Goal: Task Accomplishment & Management: Complete application form

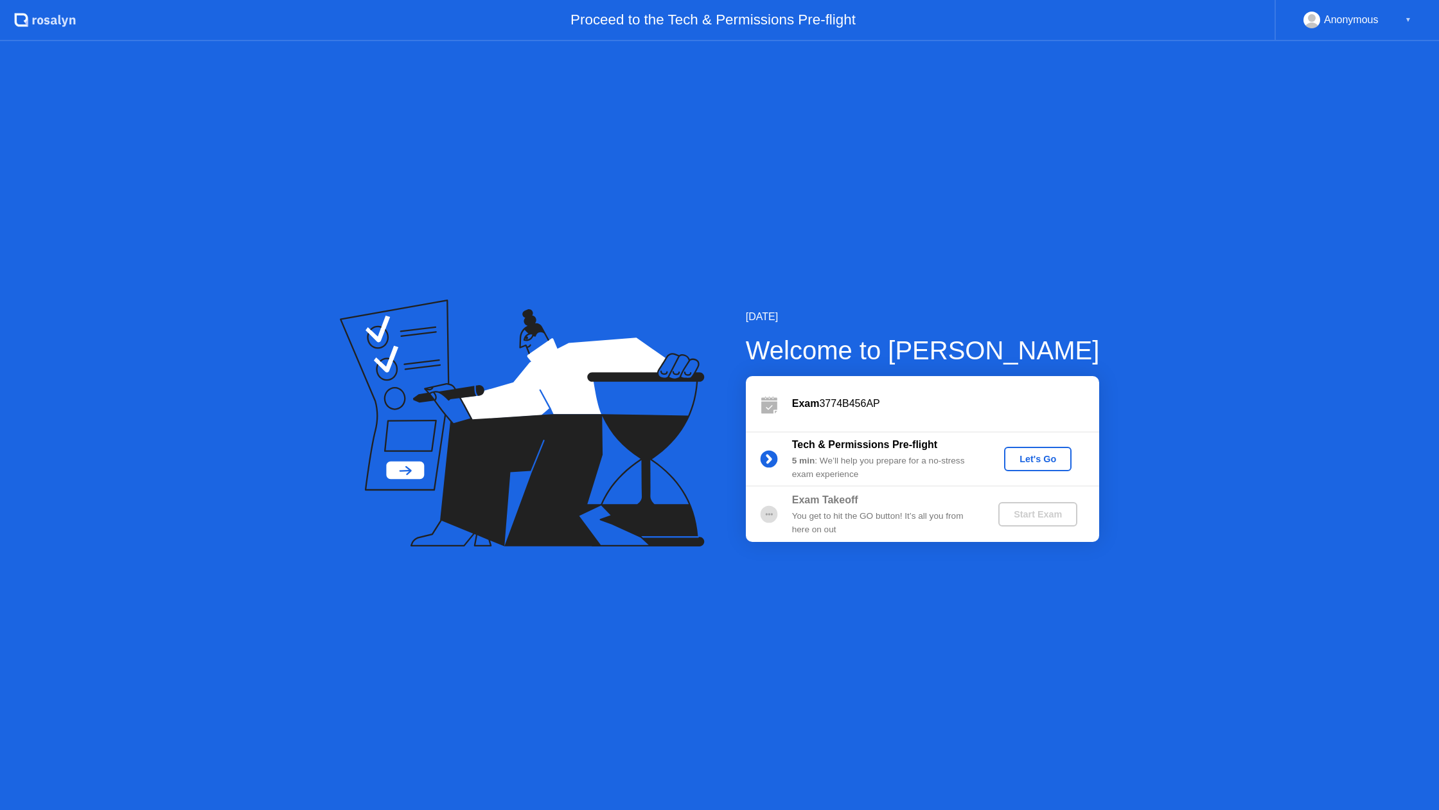
click at [1044, 456] on div "Let's Go" at bounding box center [1037, 459] width 57 height 10
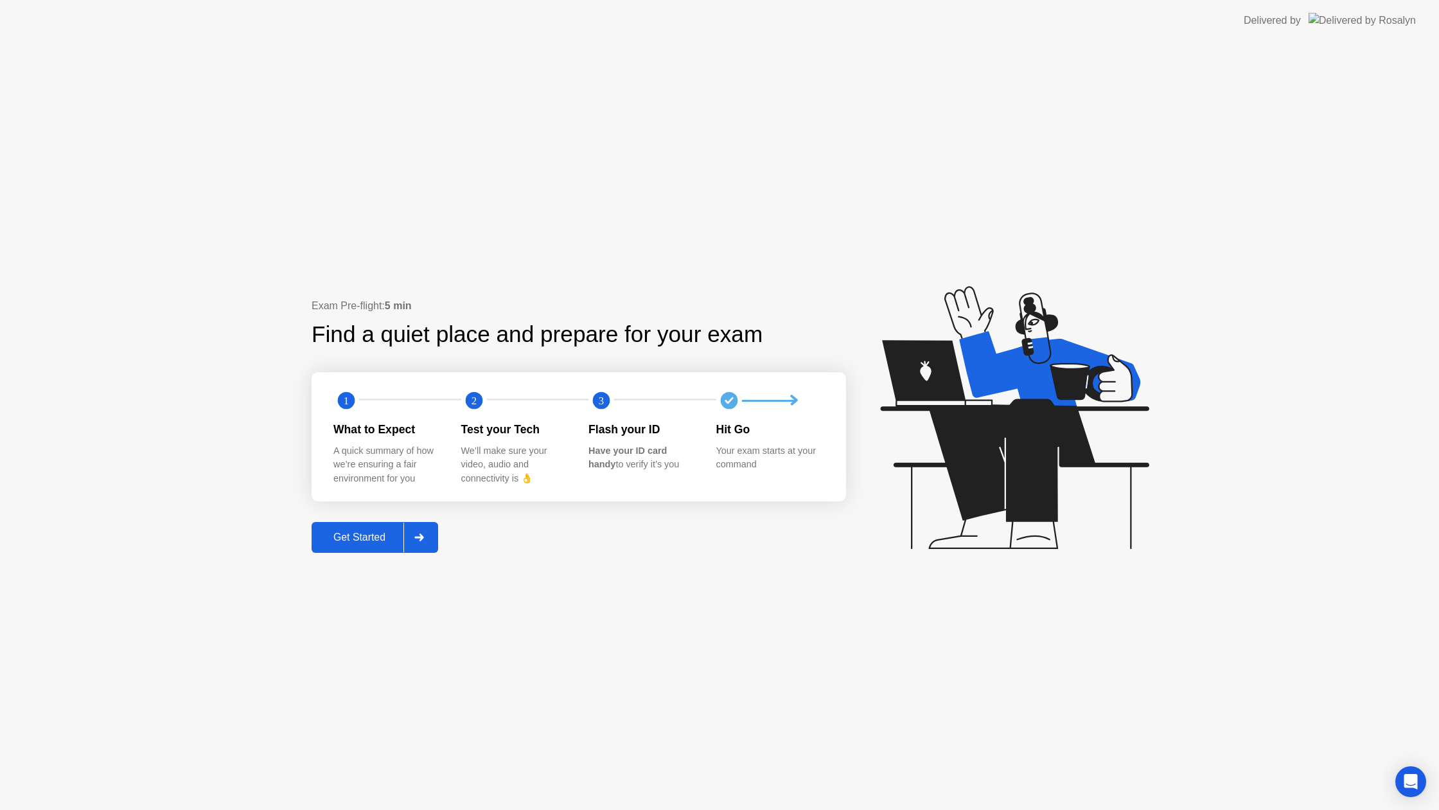
click at [352, 528] on button "Get Started" at bounding box center [375, 537] width 127 height 31
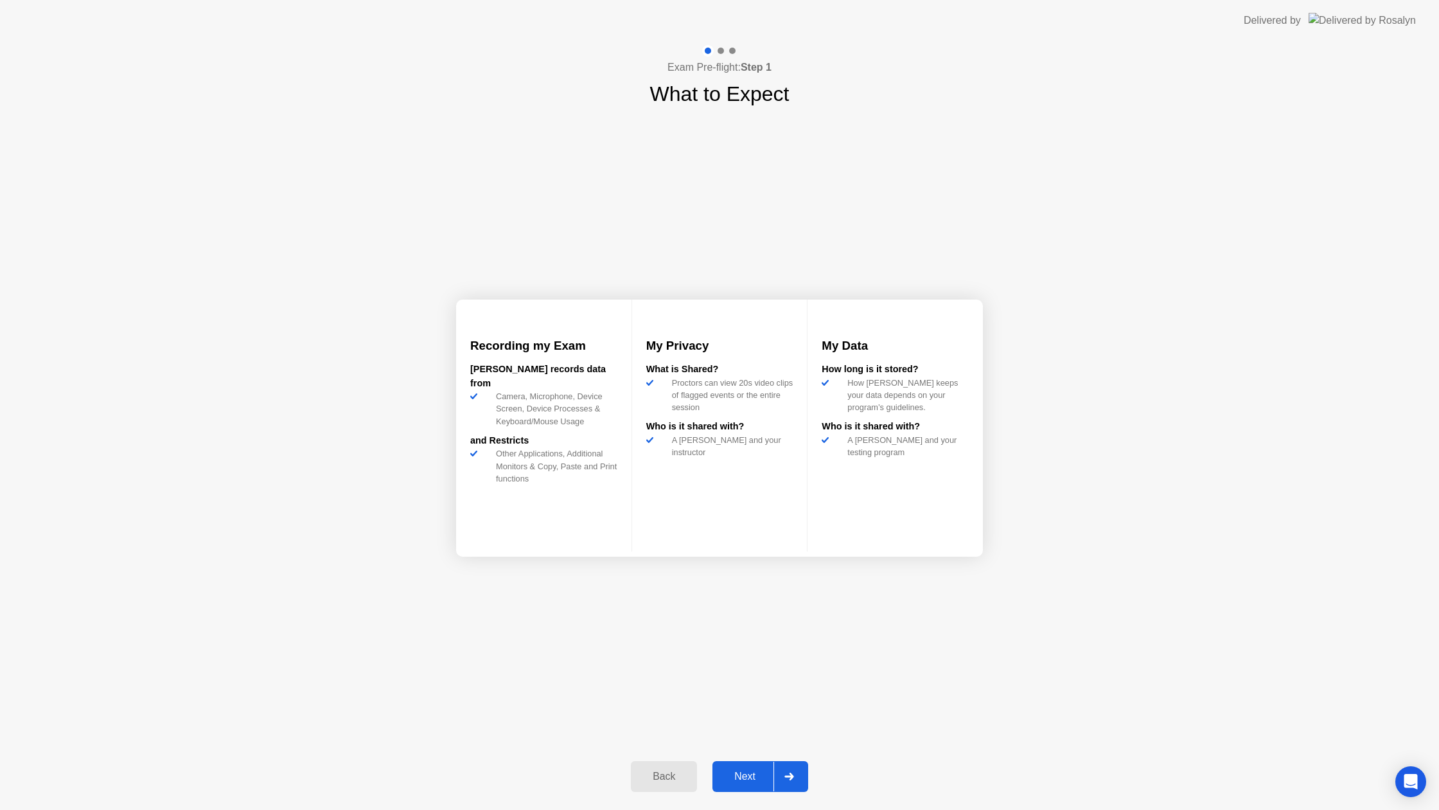
click at [743, 766] on button "Next" at bounding box center [761, 776] width 96 height 31
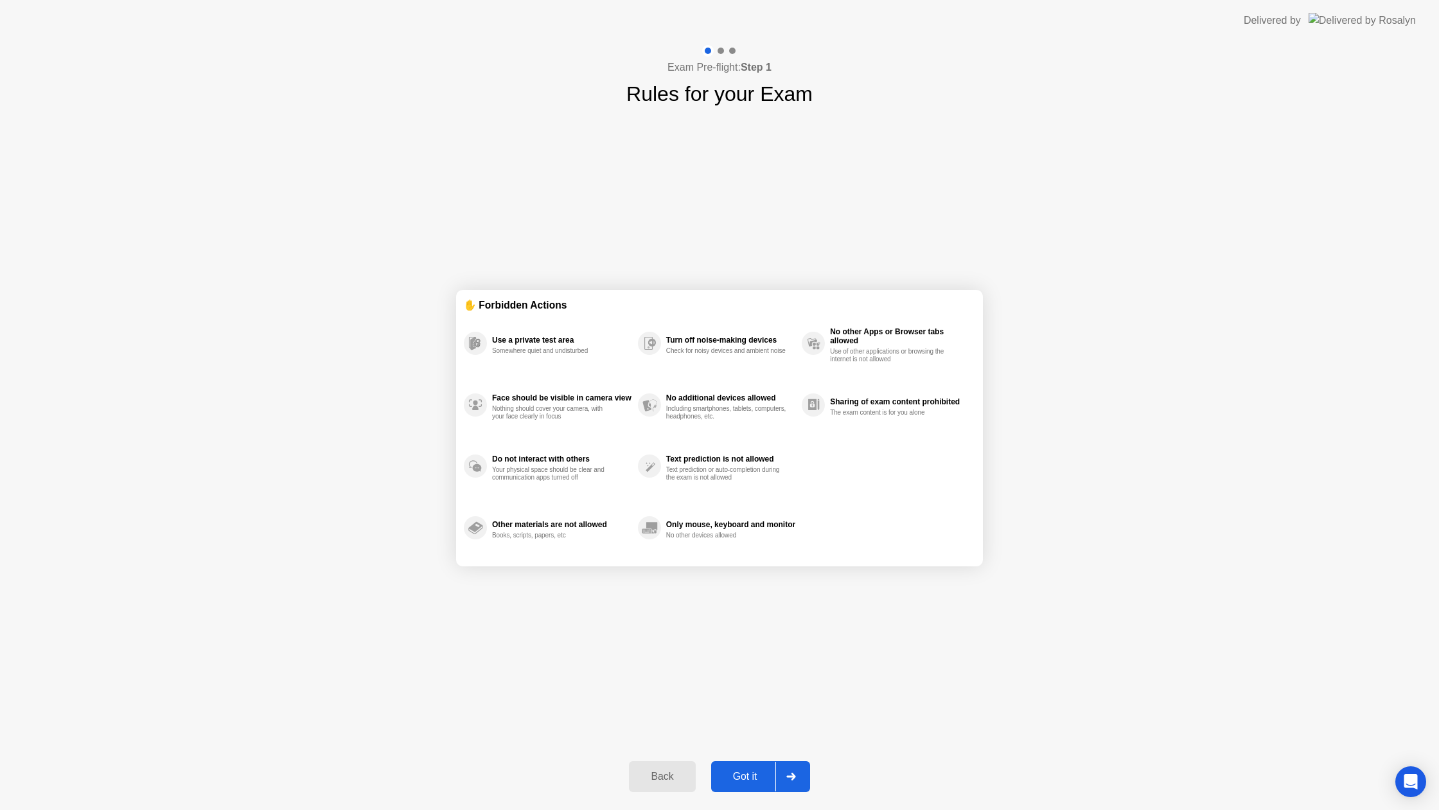
click at [745, 765] on button "Got it" at bounding box center [760, 776] width 99 height 31
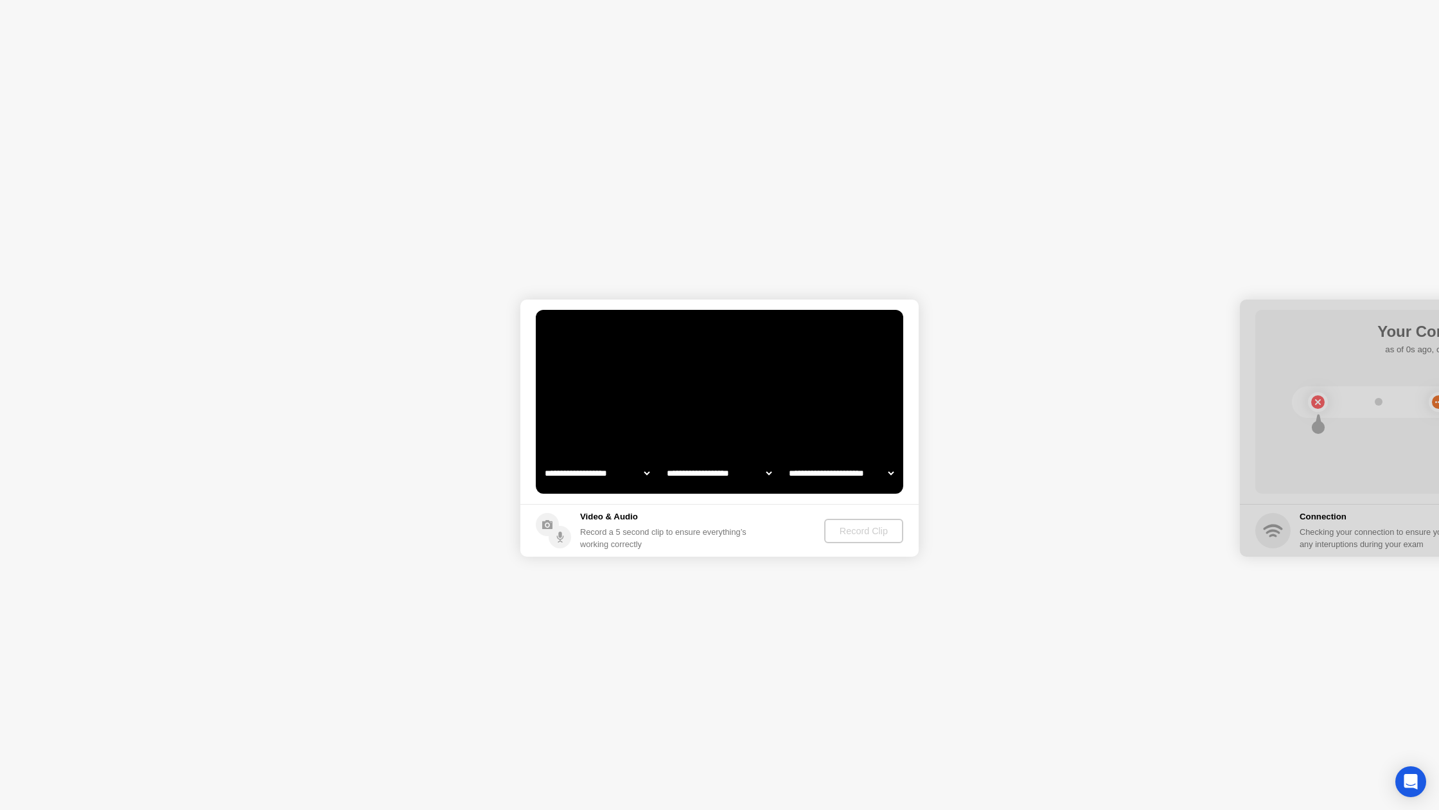
select select "**********"
select select "*******"
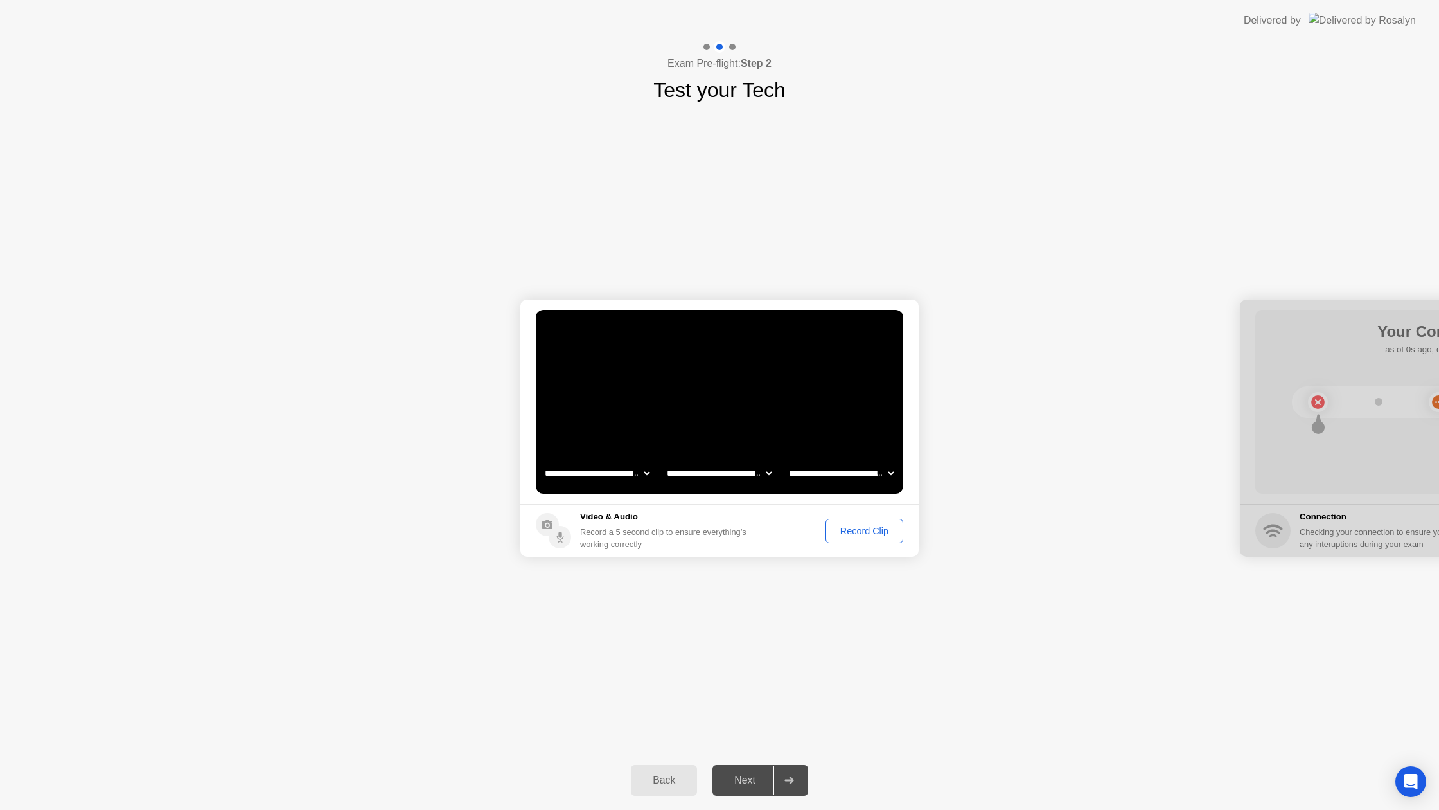
click at [856, 527] on div "Record Clip" at bounding box center [864, 531] width 69 height 10
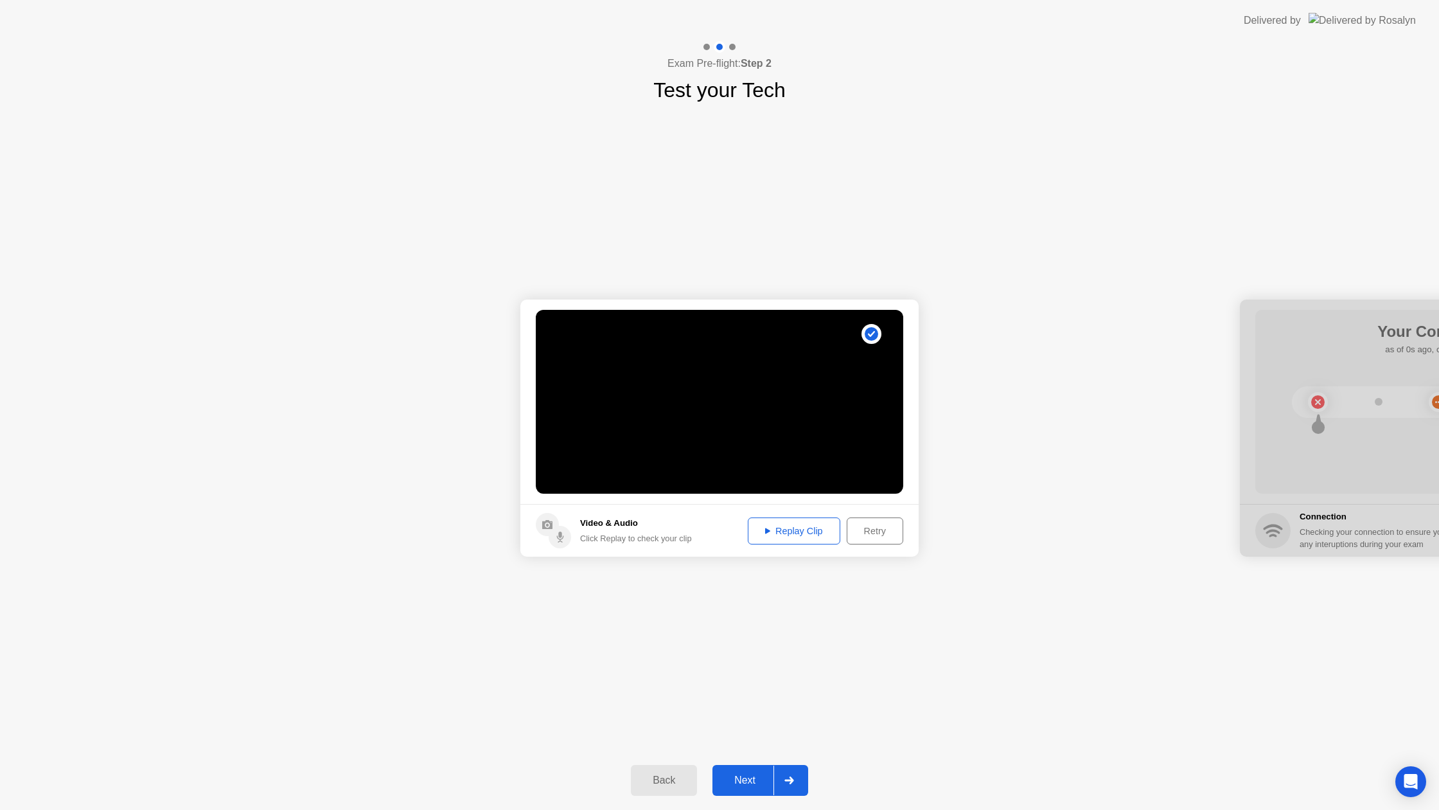
click at [754, 779] on div "Next" at bounding box center [744, 780] width 57 height 12
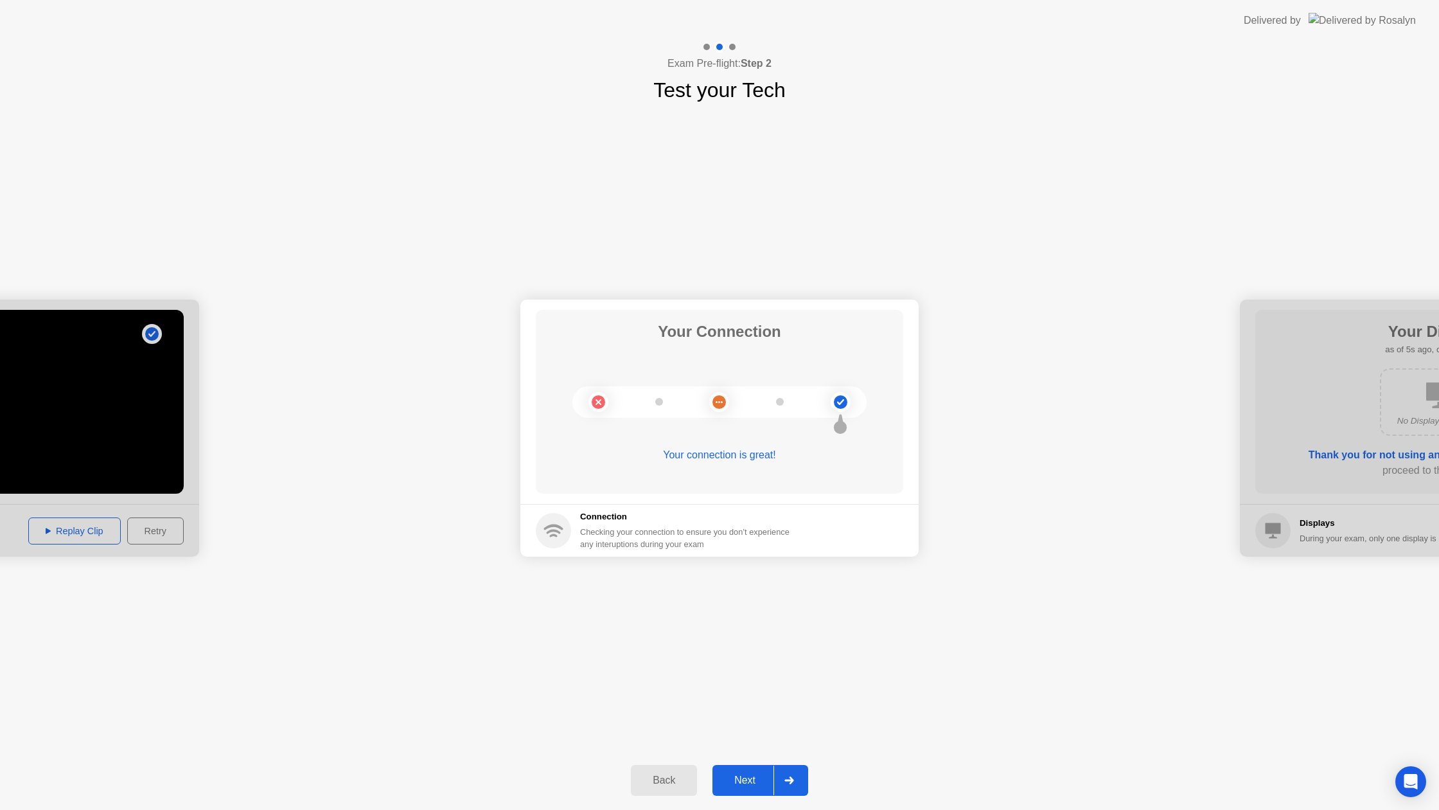
click at [753, 772] on button "Next" at bounding box center [761, 780] width 96 height 31
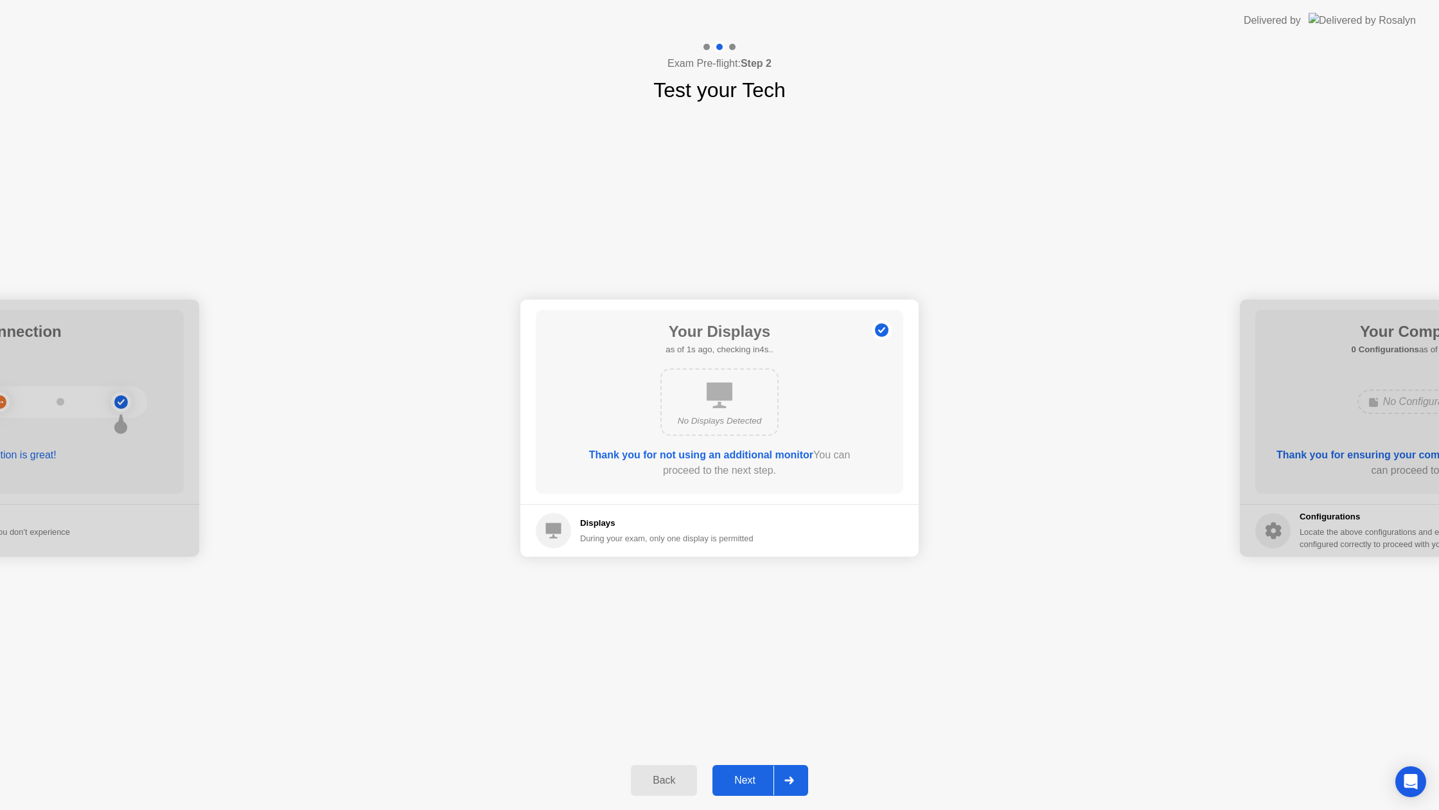
click at [741, 770] on button "Next" at bounding box center [761, 780] width 96 height 31
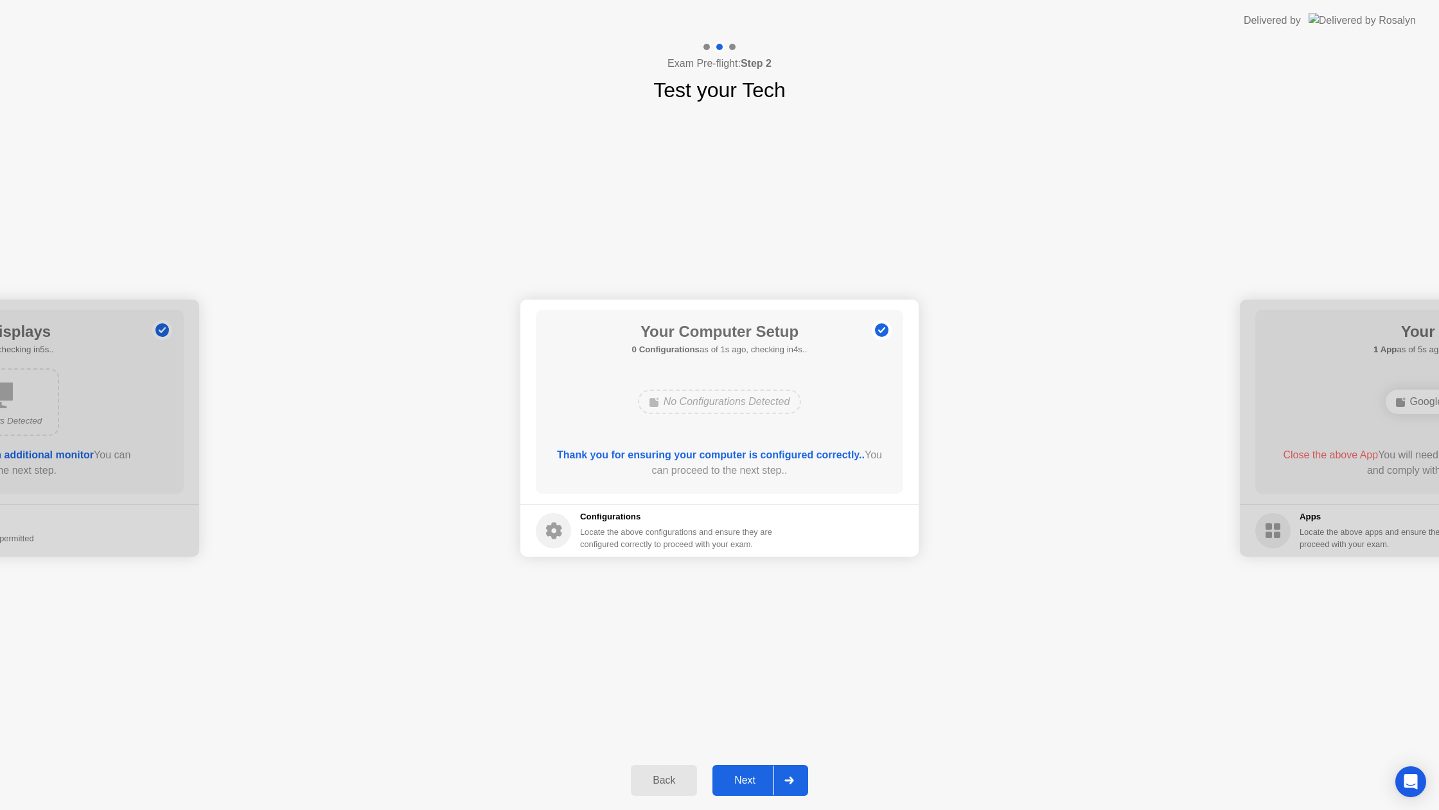
click at [741, 770] on button "Next" at bounding box center [761, 780] width 96 height 31
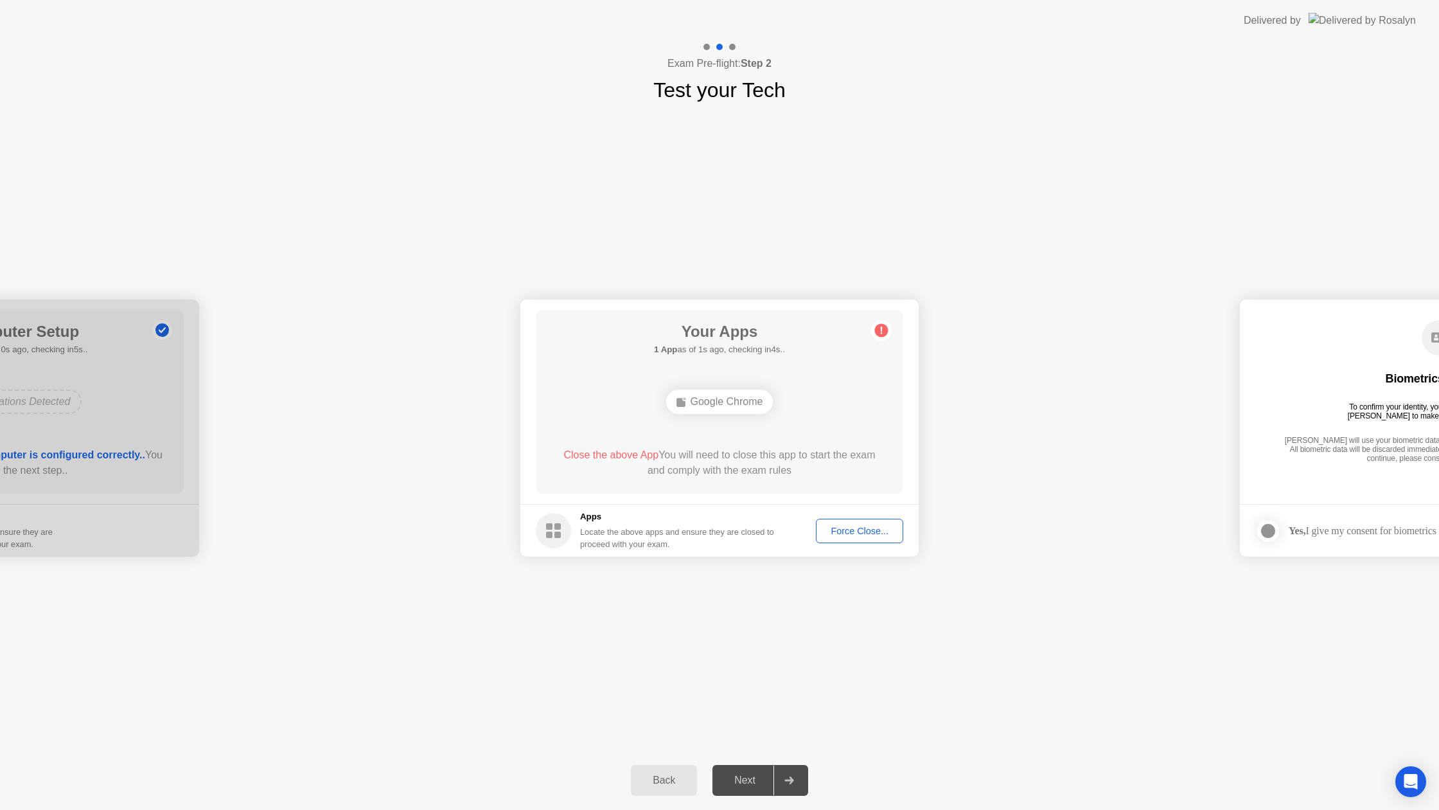
click at [820, 527] on div "Force Close..." at bounding box center [859, 531] width 78 height 10
click at [745, 774] on div "Next" at bounding box center [744, 780] width 57 height 12
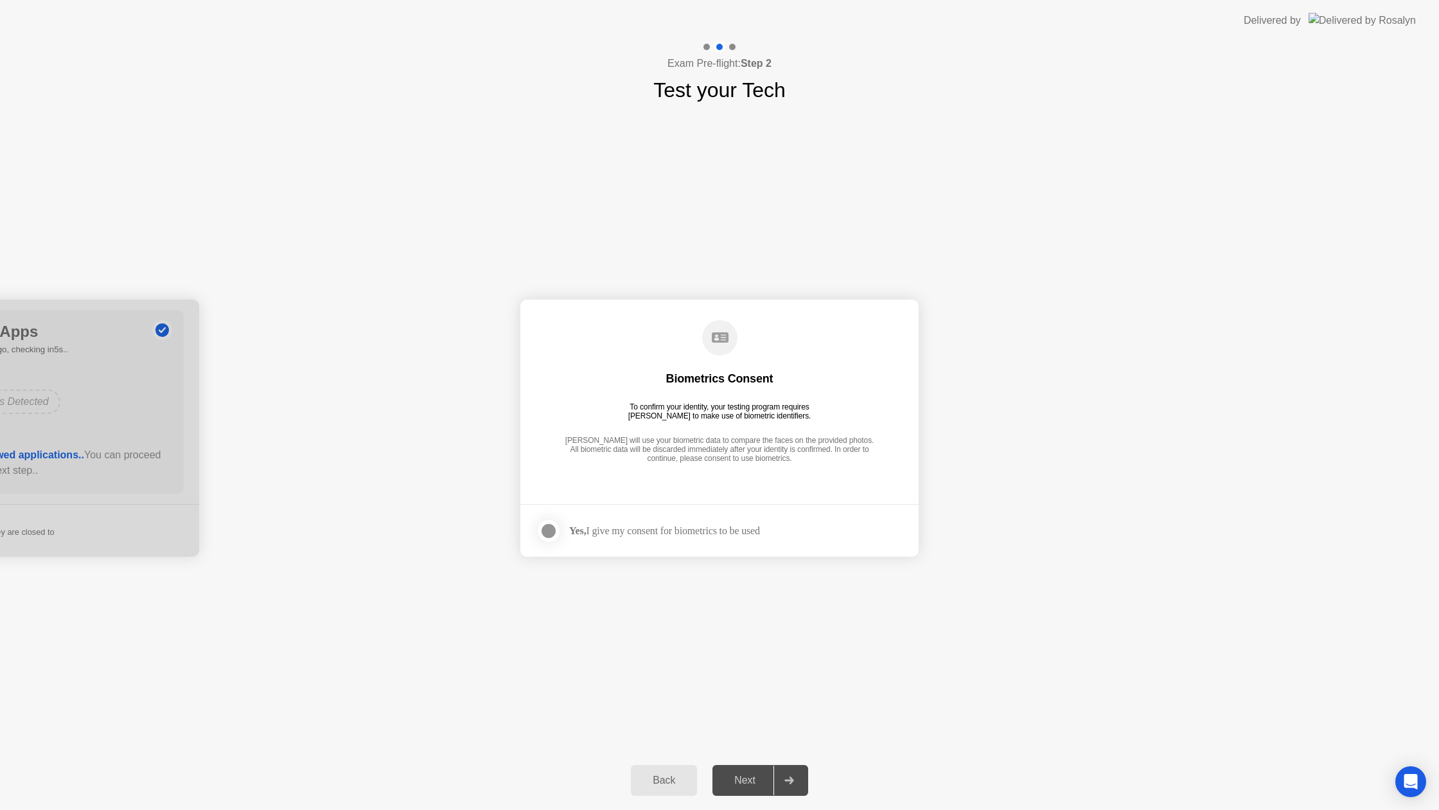
drag, startPoint x: 558, startPoint y: 527, endPoint x: 559, endPoint y: 536, distance: 9.0
click at [556, 528] on div at bounding box center [548, 530] width 15 height 15
click at [736, 768] on button "Next" at bounding box center [761, 780] width 96 height 31
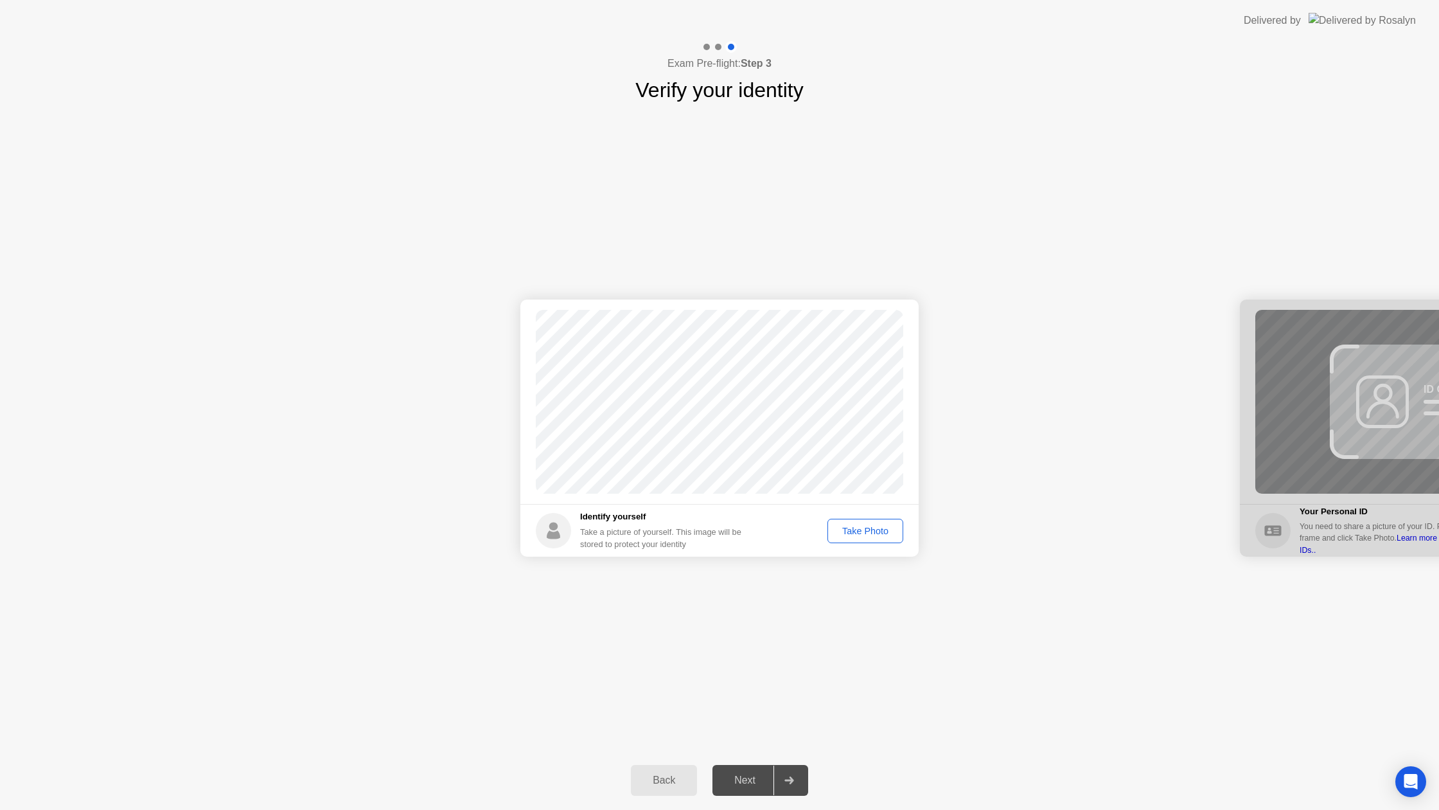
click at [842, 536] on div "Take Photo" at bounding box center [865, 531] width 67 height 10
click at [732, 781] on div "Next" at bounding box center [744, 780] width 57 height 12
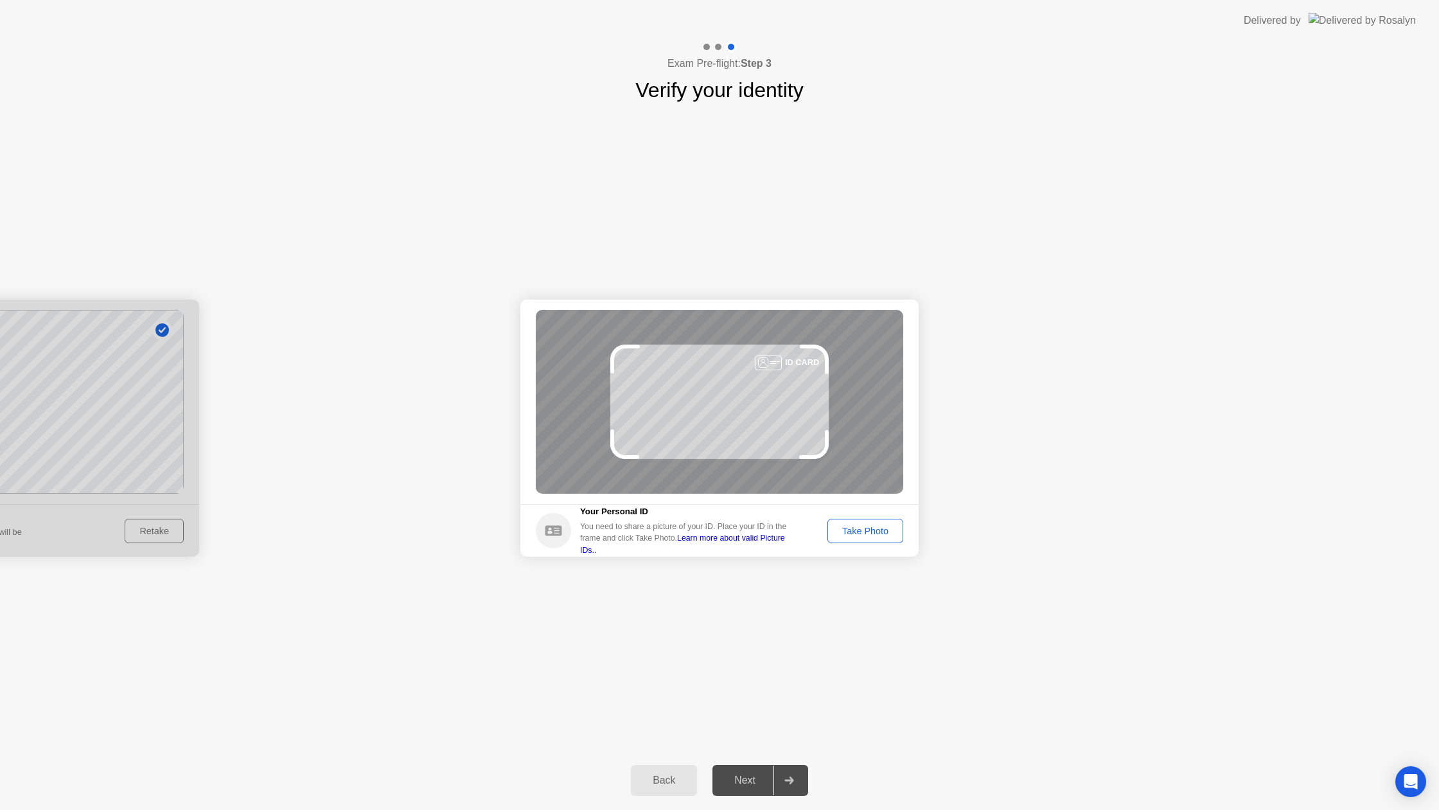
click at [853, 531] on div "Take Photo" at bounding box center [865, 531] width 67 height 10
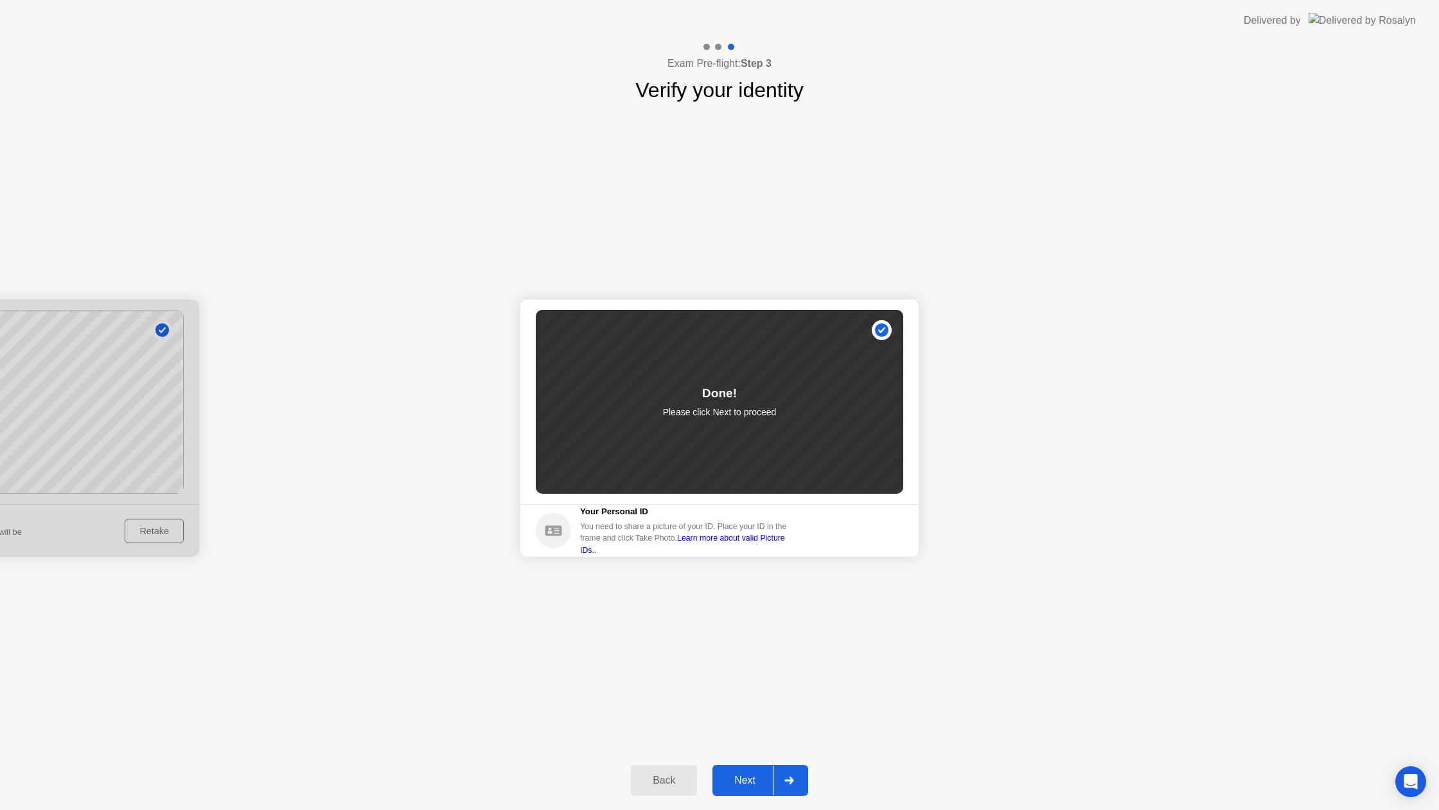
click at [735, 774] on div "Next" at bounding box center [744, 780] width 57 height 12
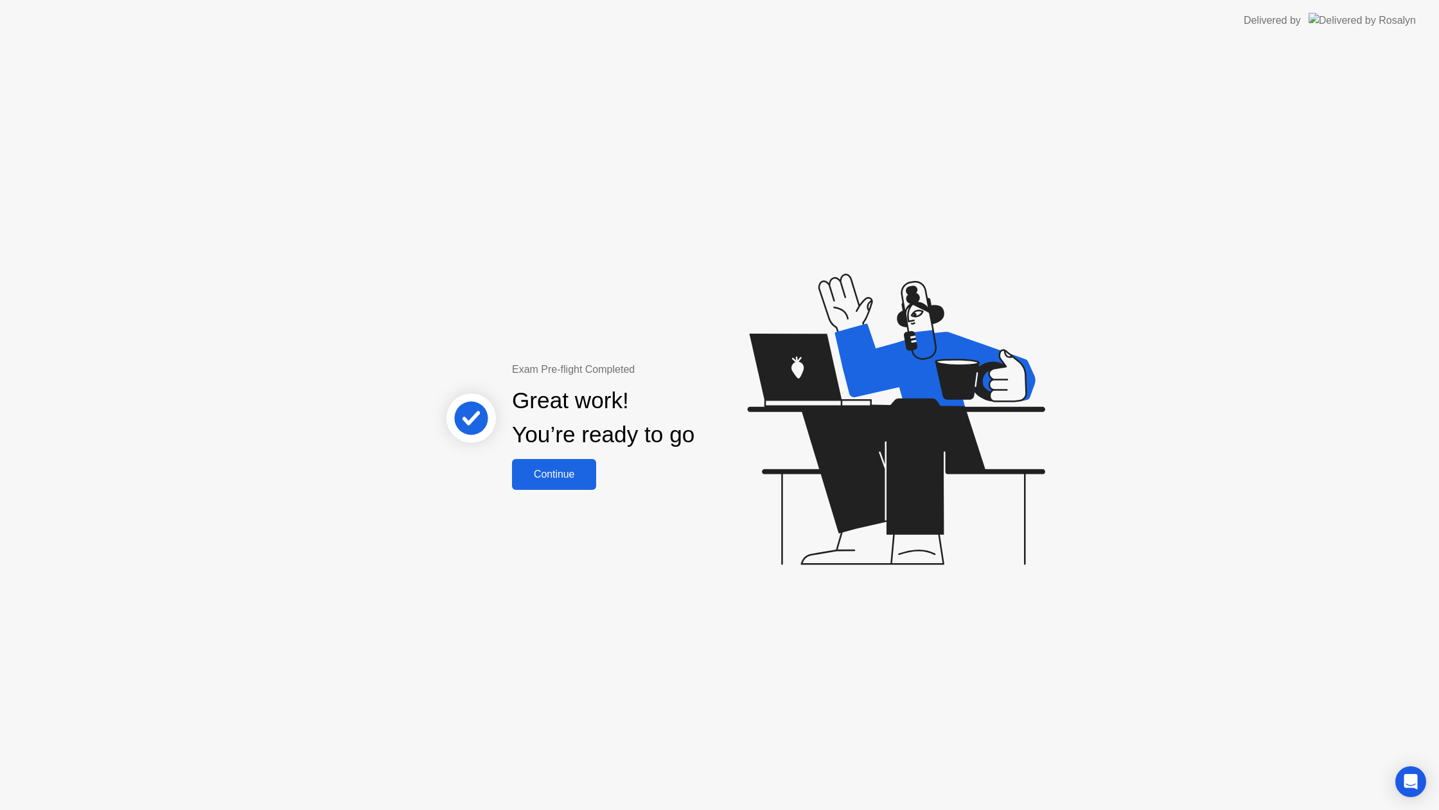
click at [553, 482] on button "Continue" at bounding box center [554, 474] width 84 height 31
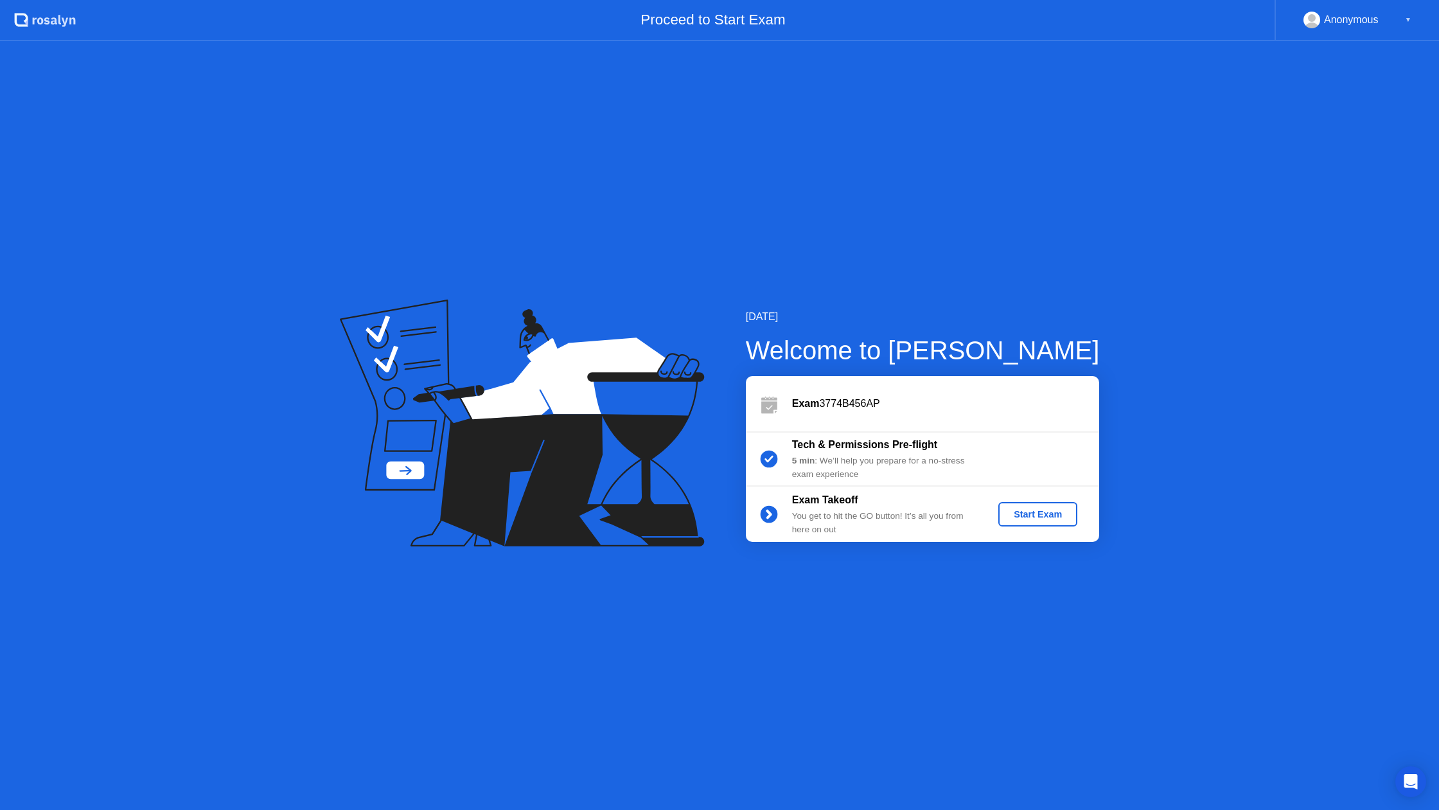
click at [1019, 513] on div "Start Exam" at bounding box center [1038, 514] width 69 height 10
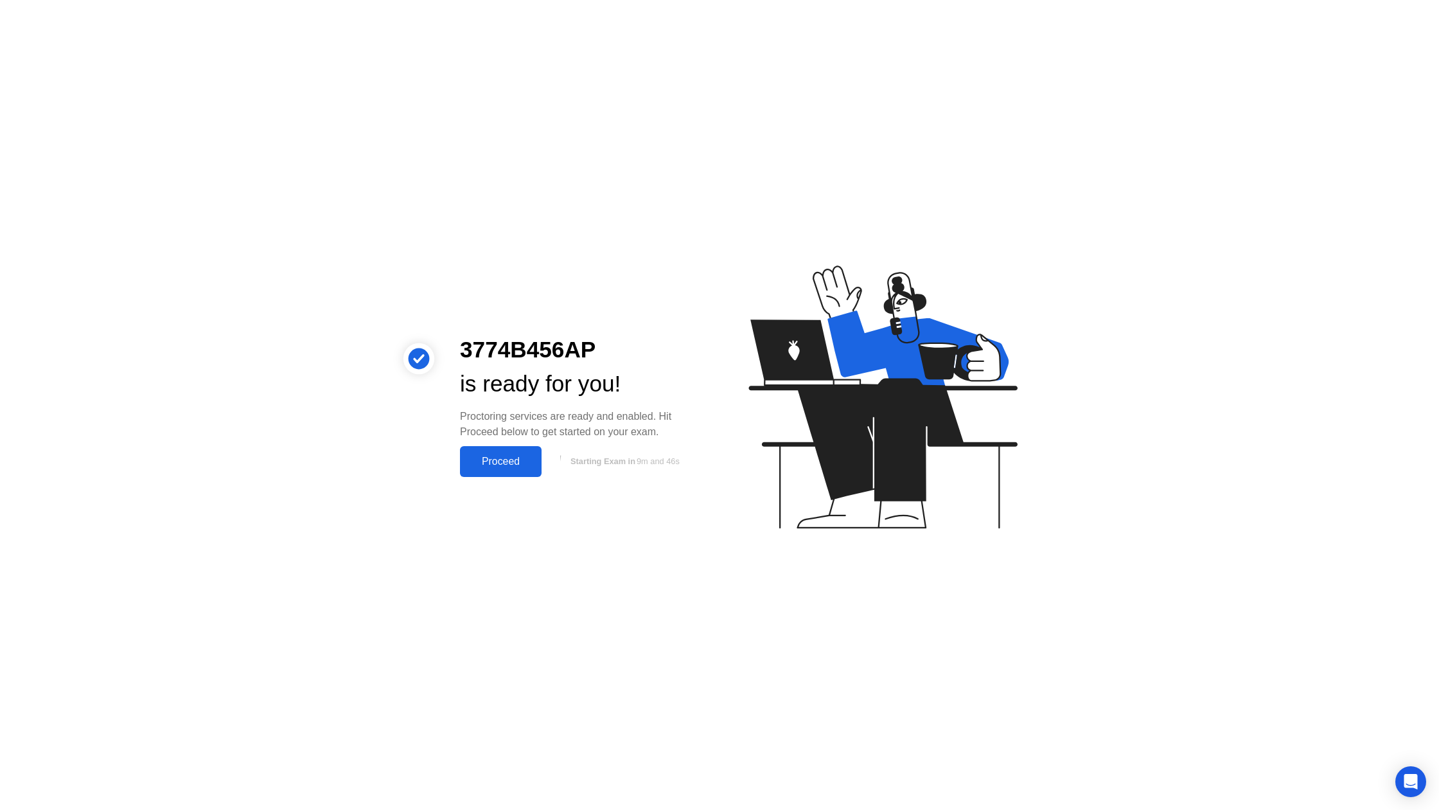
click at [500, 466] on div "Proceed" at bounding box center [501, 462] width 74 height 12
